Goal: Task Accomplishment & Management: Use online tool/utility

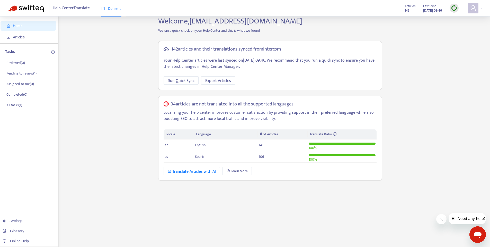
scroll to position [9, 0]
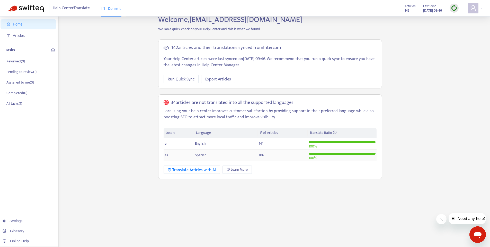
click at [206, 153] on td "Spanish" at bounding box center [226, 155] width 64 height 12
click at [171, 156] on td "es" at bounding box center [179, 155] width 30 height 12
drag, startPoint x: 166, startPoint y: 155, endPoint x: 211, endPoint y: 158, distance: 45.2
click at [166, 155] on span "es" at bounding box center [166, 155] width 3 height 6
click at [212, 157] on td "Spanish" at bounding box center [226, 155] width 64 height 12
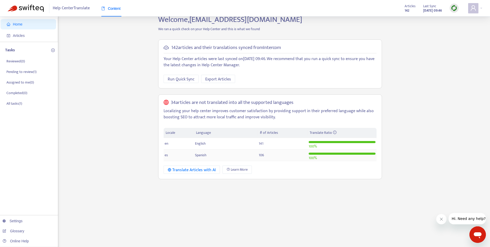
click at [267, 154] on td "106" at bounding box center [283, 155] width 50 height 12
click at [185, 100] on h5 "34 articles are not translated into all the supported languages" at bounding box center [232, 102] width 123 height 6
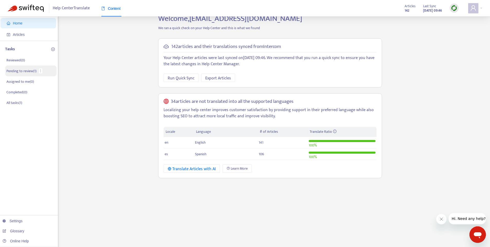
click at [25, 70] on p "Pending to review ( 1 )" at bounding box center [21, 70] width 30 height 5
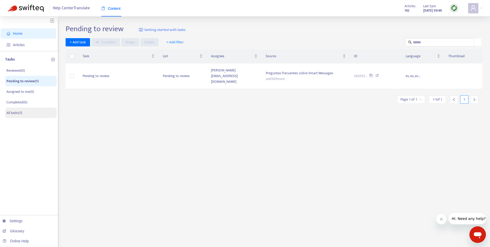
click at [21, 110] on p "All tasks ( 1 )" at bounding box center [14, 112] width 16 height 5
click at [24, 111] on li "All tasks ( 1 )" at bounding box center [30, 112] width 51 height 11
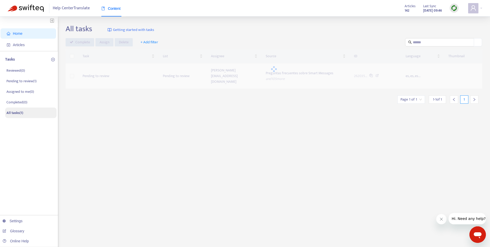
click at [23, 111] on p "All tasks ( 1 )" at bounding box center [14, 112] width 17 height 5
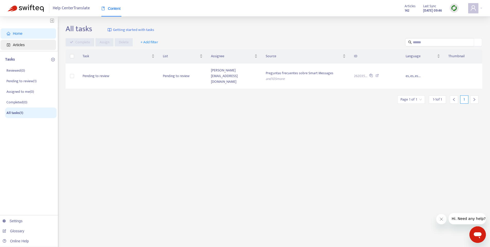
click at [23, 43] on span "Articles" at bounding box center [19, 45] width 12 height 4
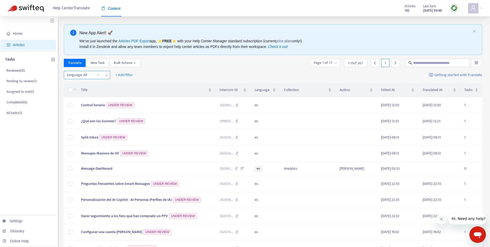
click at [91, 77] on div at bounding box center [80, 75] width 31 height 6
click at [85, 92] on div "es" at bounding box center [113, 93] width 90 height 6
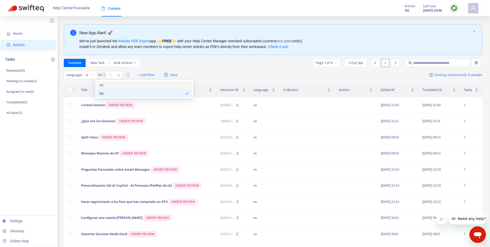
click at [233, 69] on div "Language : is es + Add filter Save Getting started with Translate" at bounding box center [273, 75] width 419 height 12
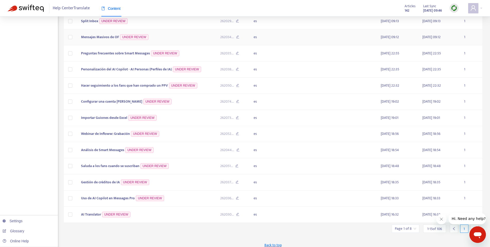
scroll to position [121, 0]
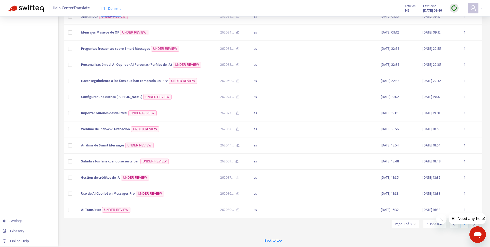
click at [410, 225] on input "search" at bounding box center [405, 224] width 21 height 8
click at [415, 196] on span "Jump to Page" at bounding box center [407, 197] width 22 height 4
click at [444, 197] on input "text" at bounding box center [463, 197] width 39 height 8
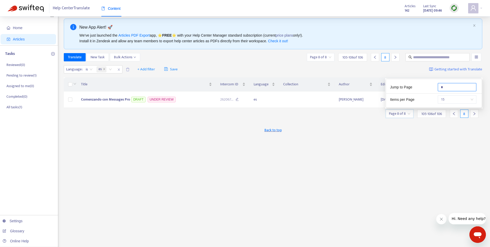
scroll to position [0, 0]
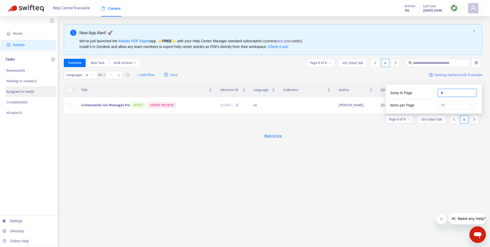
type input "*"
